Goal: Task Accomplishment & Management: Manage account settings

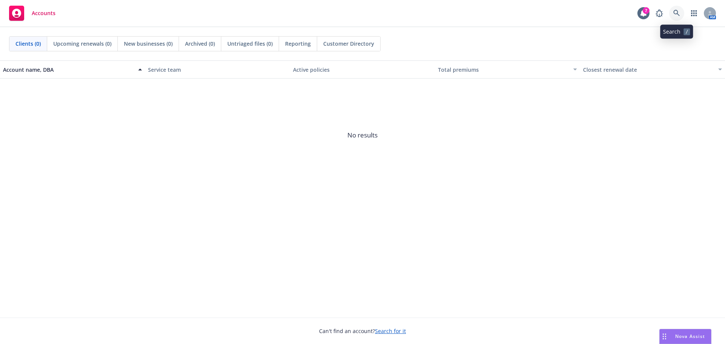
click at [681, 11] on link at bounding box center [677, 13] width 15 height 15
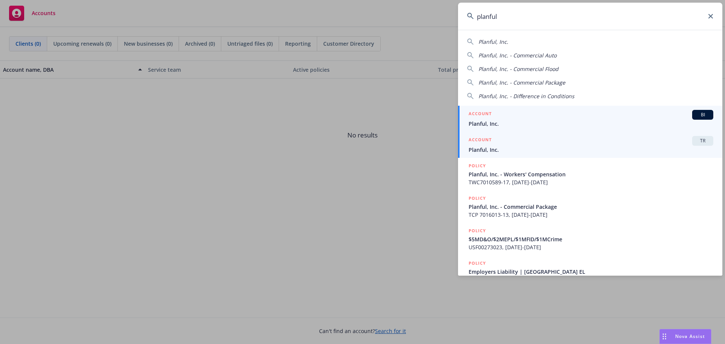
type input "planful"
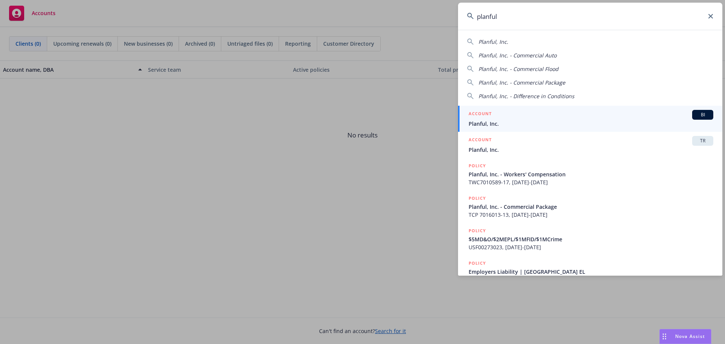
click at [543, 145] on div "ACCOUNT TR" at bounding box center [591, 141] width 245 height 10
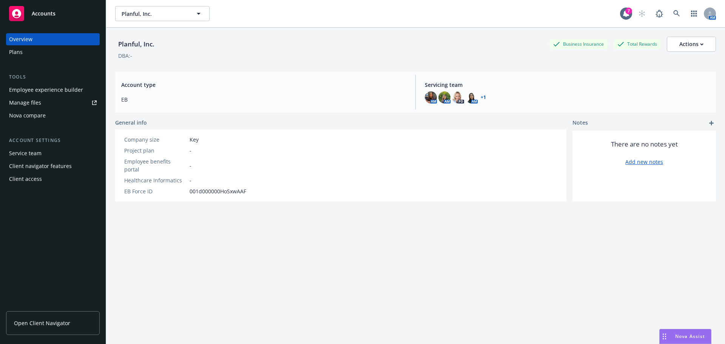
click at [31, 101] on div "Manage files" at bounding box center [25, 103] width 32 height 12
click at [54, 83] on div "Tools Employee experience builder Manage files Nova compare" at bounding box center [53, 97] width 94 height 48
click at [53, 90] on div "Employee experience builder" at bounding box center [46, 90] width 74 height 12
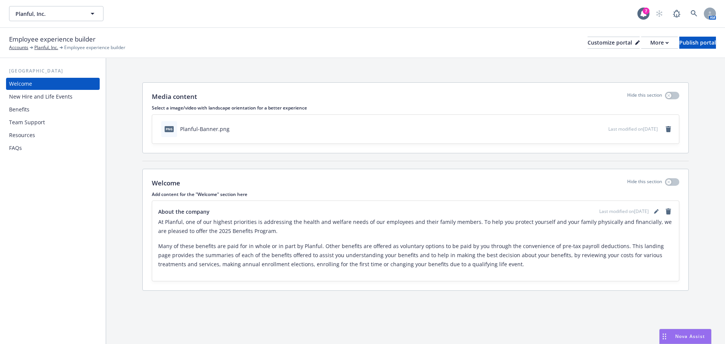
click at [39, 110] on div "Benefits" at bounding box center [53, 110] width 88 height 12
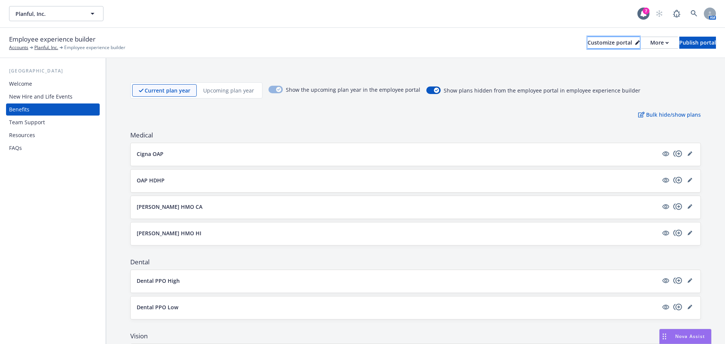
click at [596, 43] on div "Customize portal" at bounding box center [614, 42] width 52 height 11
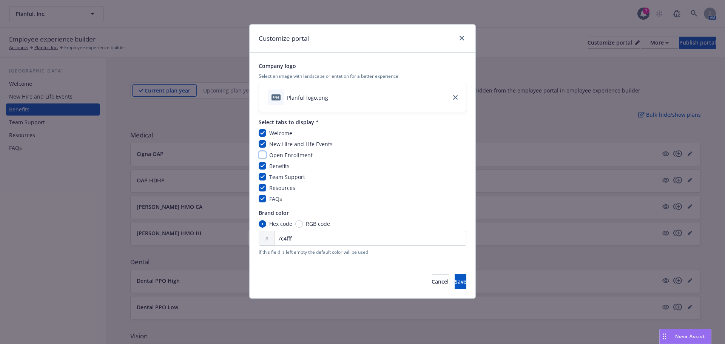
click at [265, 155] on input "checkbox" at bounding box center [263, 155] width 8 height 8
checkbox input "true"
click at [455, 286] on button "Save" at bounding box center [461, 281] width 12 height 15
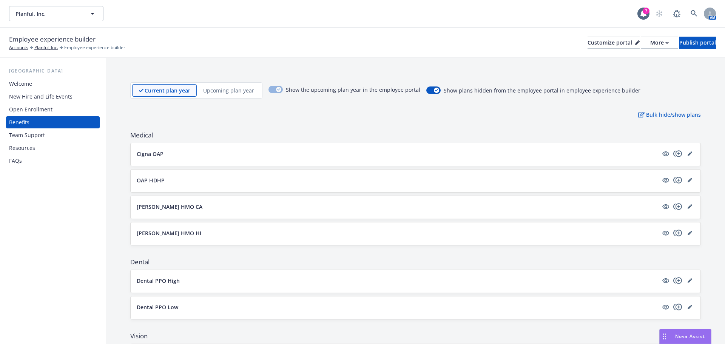
click at [61, 115] on div "Open Enrollment" at bounding box center [53, 110] width 88 height 12
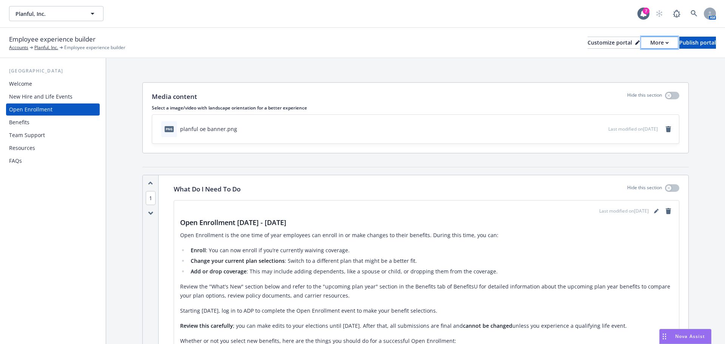
click at [651, 45] on div "More" at bounding box center [660, 42] width 19 height 11
click at [613, 76] on link "Copy portal link" at bounding box center [619, 74] width 69 height 15
click at [651, 39] on div "More" at bounding box center [660, 42] width 19 height 11
click at [618, 61] on link "Copy preview link" at bounding box center [619, 59] width 69 height 15
click at [651, 44] on div "More" at bounding box center [660, 42] width 19 height 11
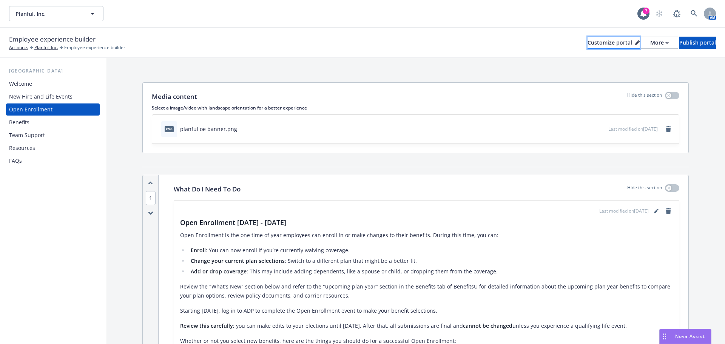
click at [636, 44] on icon at bounding box center [638, 43] width 4 height 4
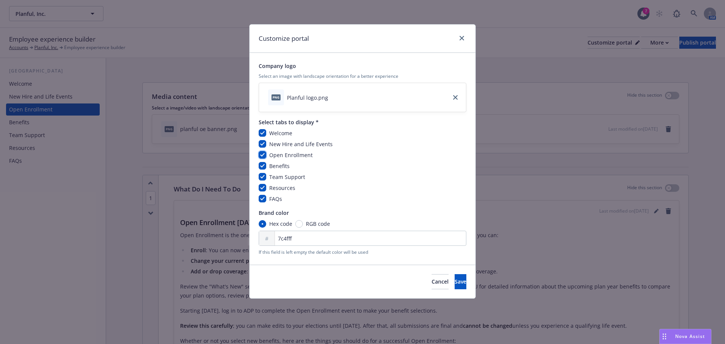
click at [262, 155] on input "checkbox" at bounding box center [263, 155] width 8 height 8
checkbox input "false"
click at [459, 281] on button "Save" at bounding box center [461, 281] width 12 height 15
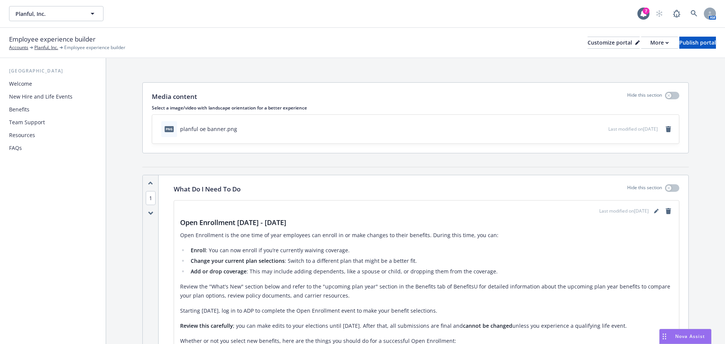
click at [455, 55] on div "Employee experience builder Accounts Planful, Inc. Employee experience builder …" at bounding box center [362, 43] width 725 height 30
click at [23, 85] on div "Welcome" at bounding box center [20, 84] width 23 height 12
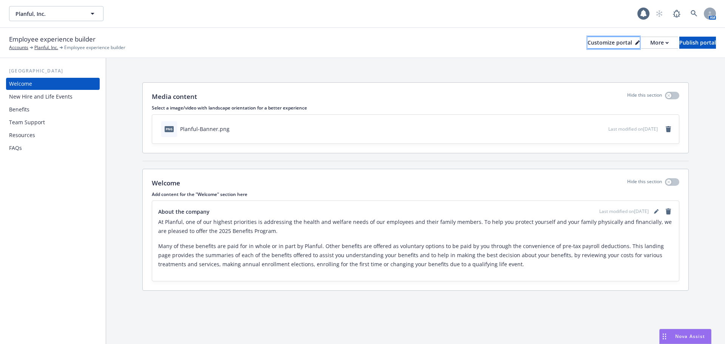
click at [591, 45] on div "Customize portal" at bounding box center [614, 42] width 52 height 11
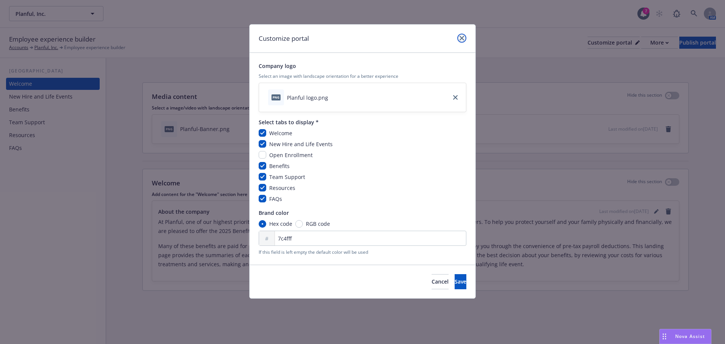
click at [463, 37] on icon "close" at bounding box center [462, 38] width 5 height 5
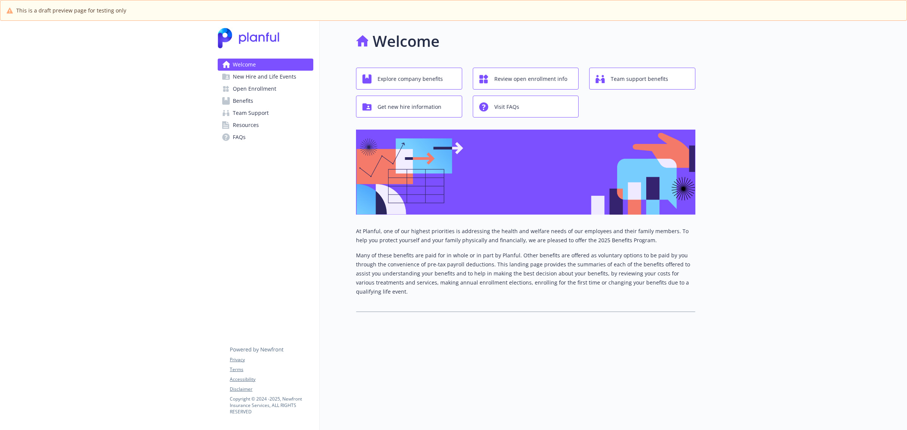
click at [285, 85] on link "Open Enrollment" at bounding box center [266, 89] width 96 height 12
